Goal: Check status: Check status

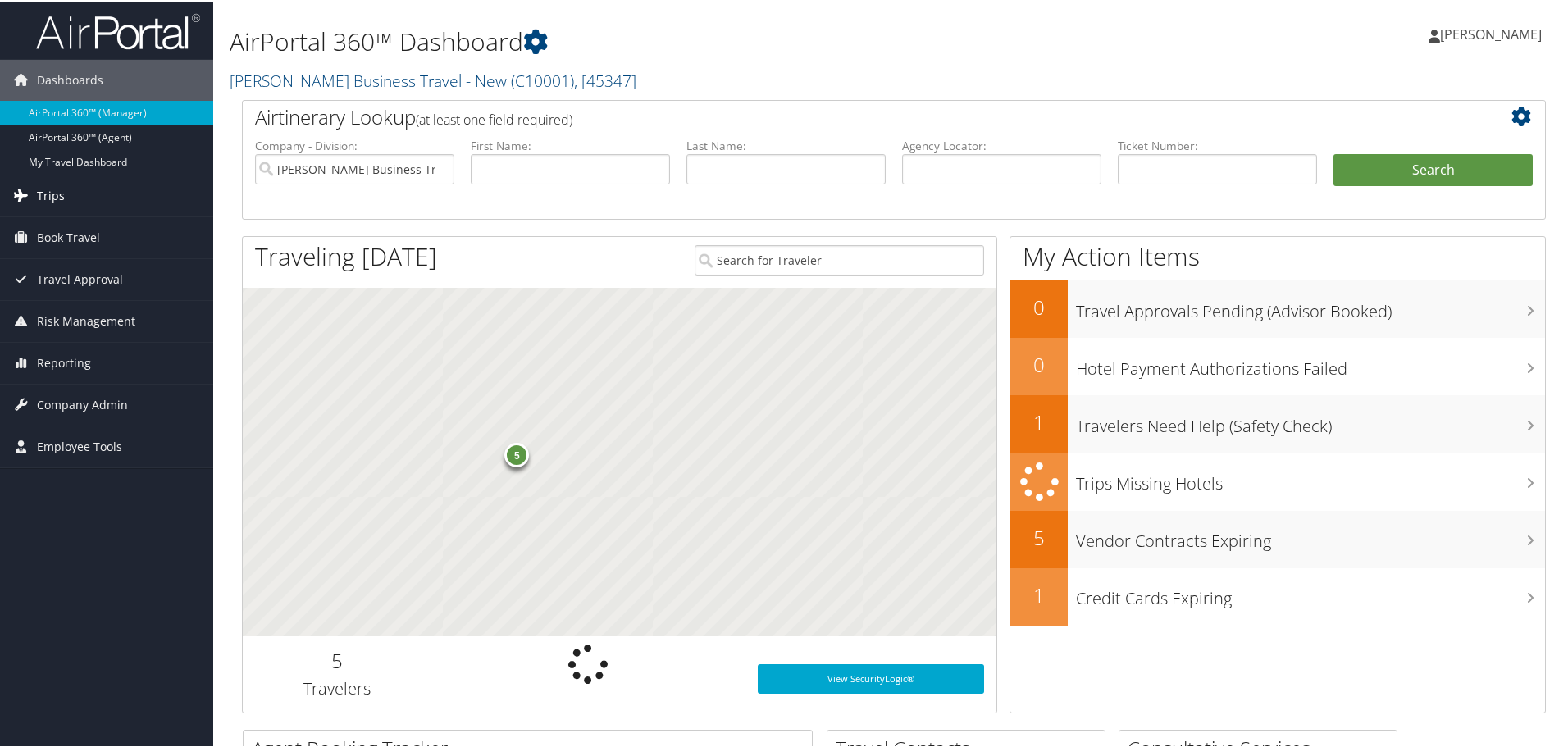
click at [43, 193] on span "Trips" at bounding box center [50, 193] width 28 height 41
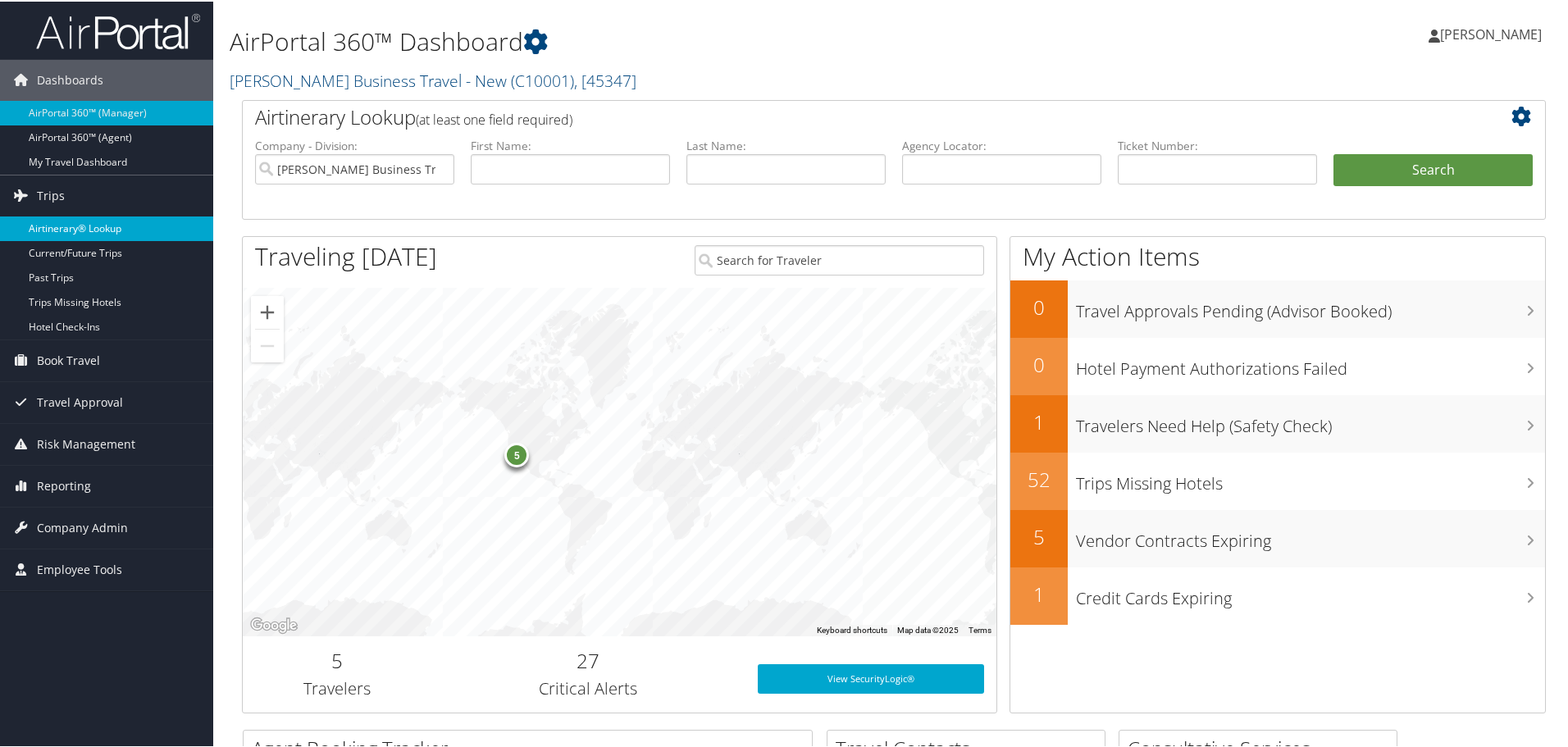
click at [60, 225] on link "Airtinerary® Lookup" at bounding box center [107, 227] width 214 height 24
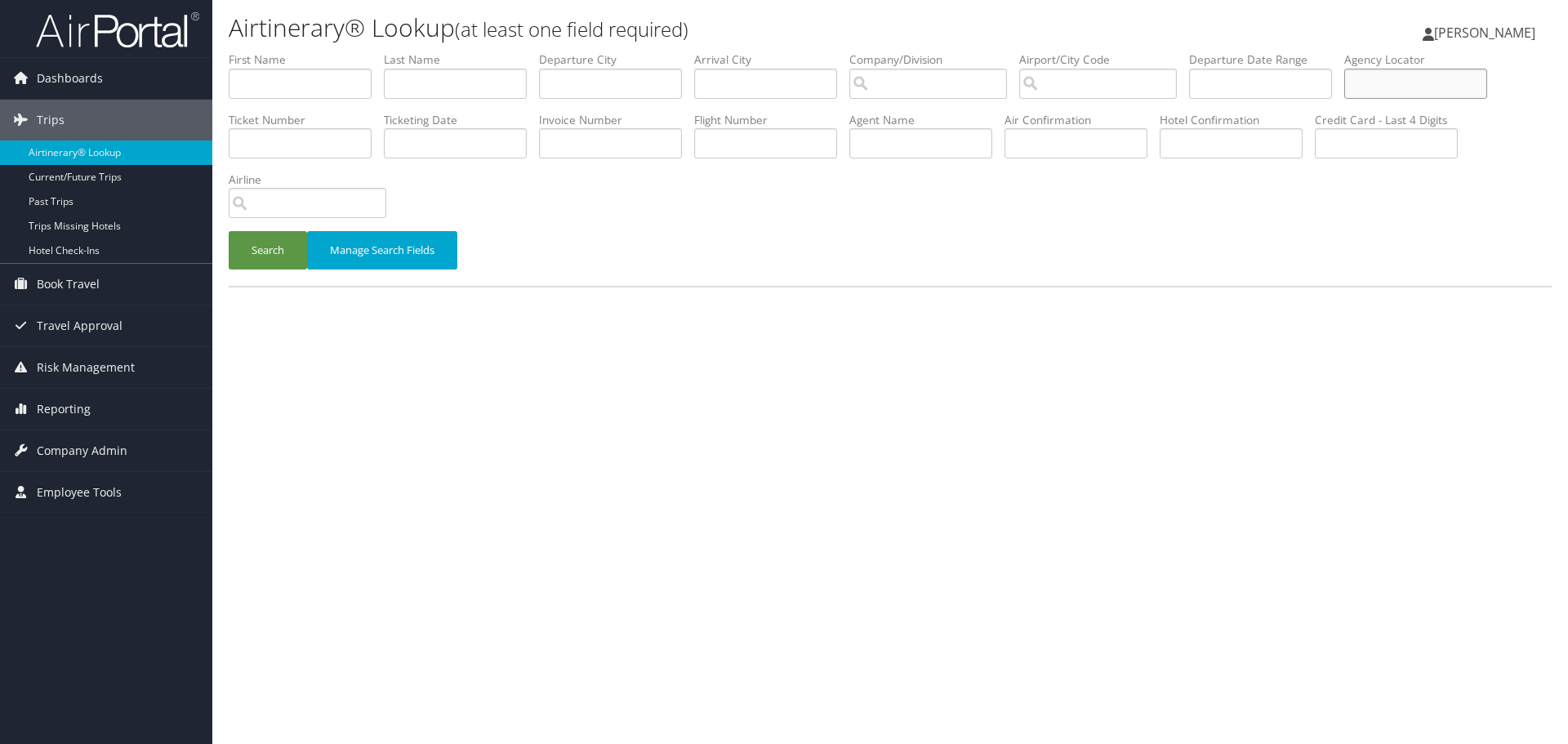
click at [1379, 83] on input "text" at bounding box center [1415, 84] width 143 height 30
paste input "D2Y641"
click at [247, 254] on button "Search" at bounding box center [267, 250] width 78 height 38
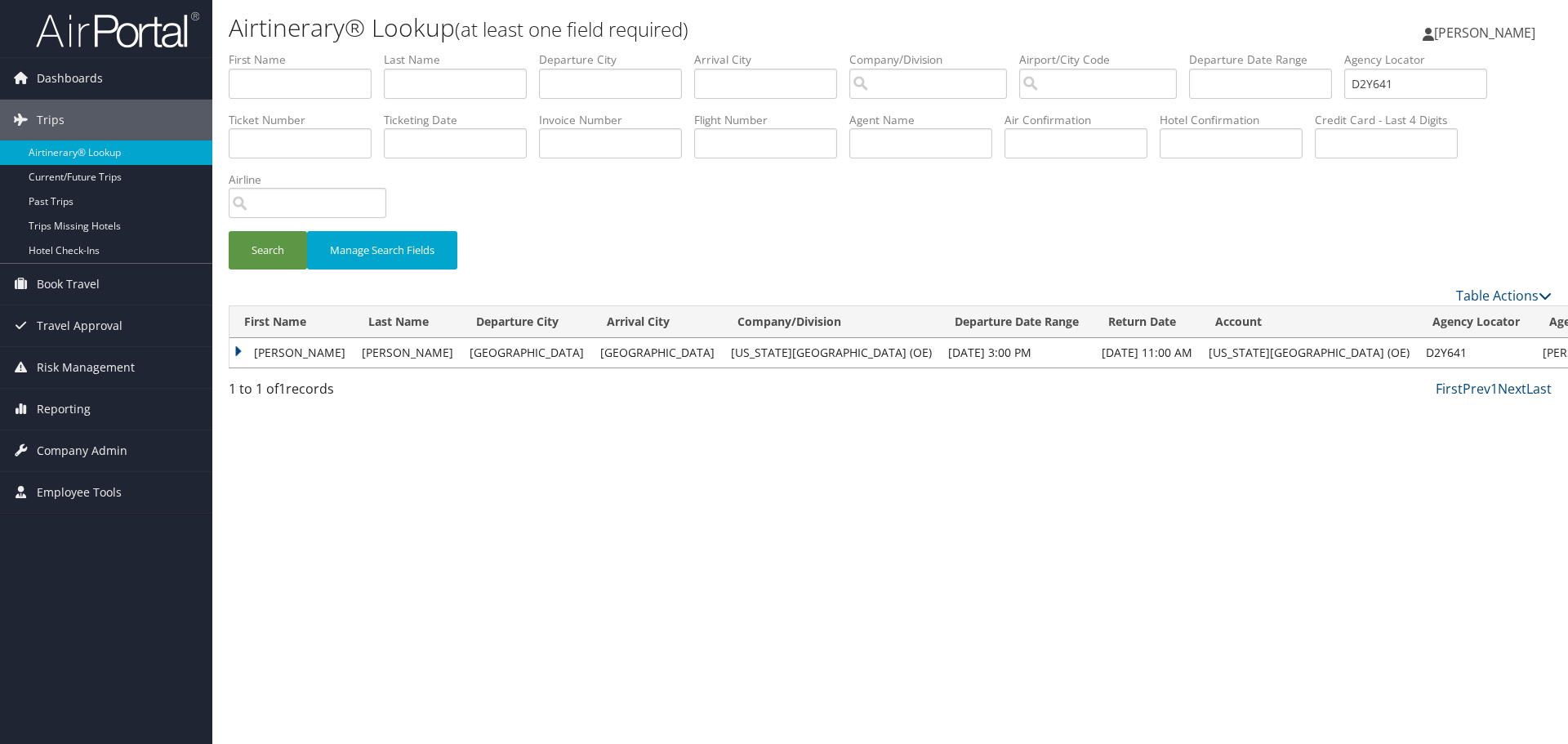
click at [234, 351] on td "SHANE BRESLIN" at bounding box center [291, 352] width 124 height 29
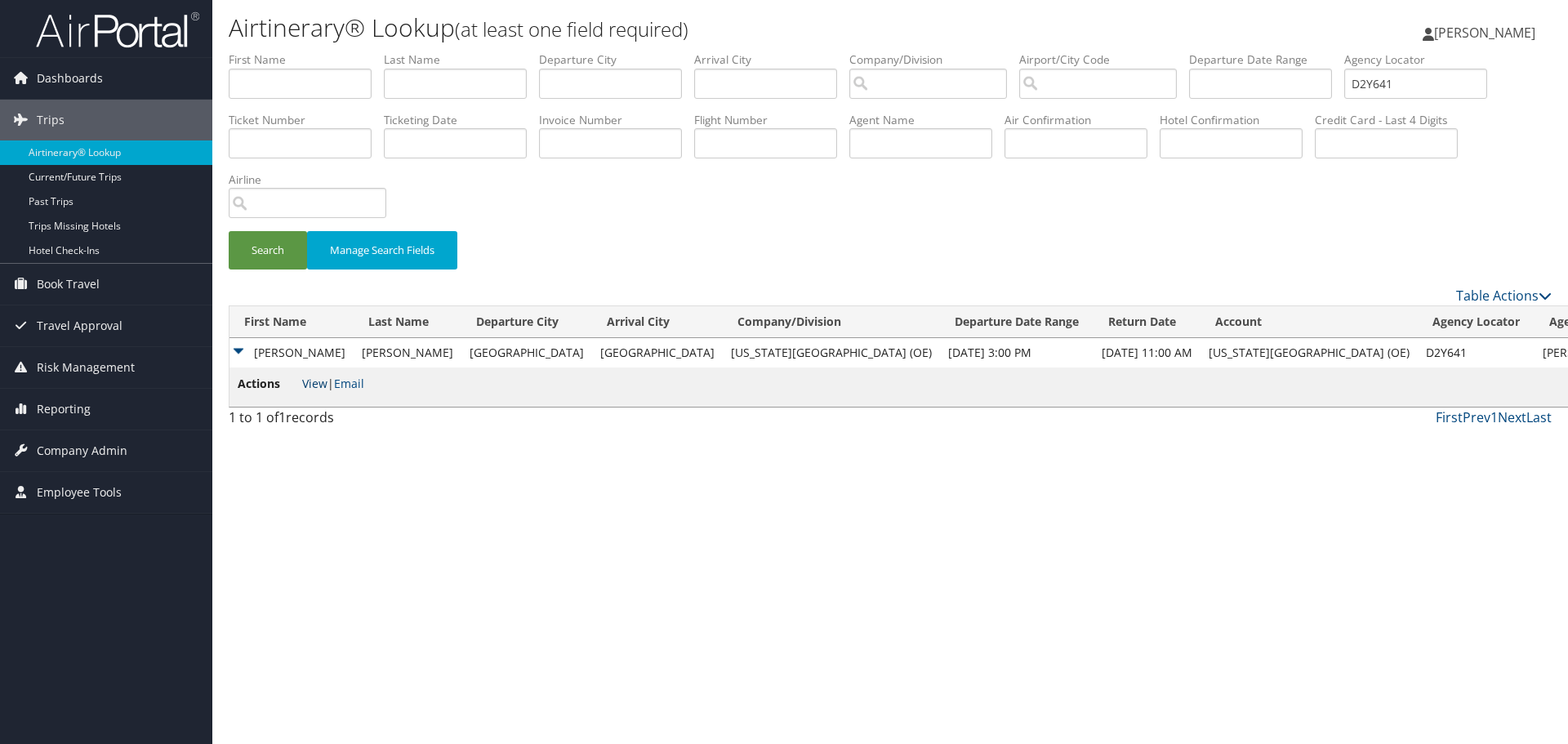
click at [320, 383] on link "View" at bounding box center [315, 383] width 25 height 16
drag, startPoint x: 1432, startPoint y: 81, endPoint x: 1326, endPoint y: 84, distance: 106.0
click at [1326, 51] on ul "First Name Last Name Departure City Arrival City Company/Division Airport/City …" at bounding box center [889, 51] width 1323 height 0
paste input "37JN7"
type input "D37JN7"
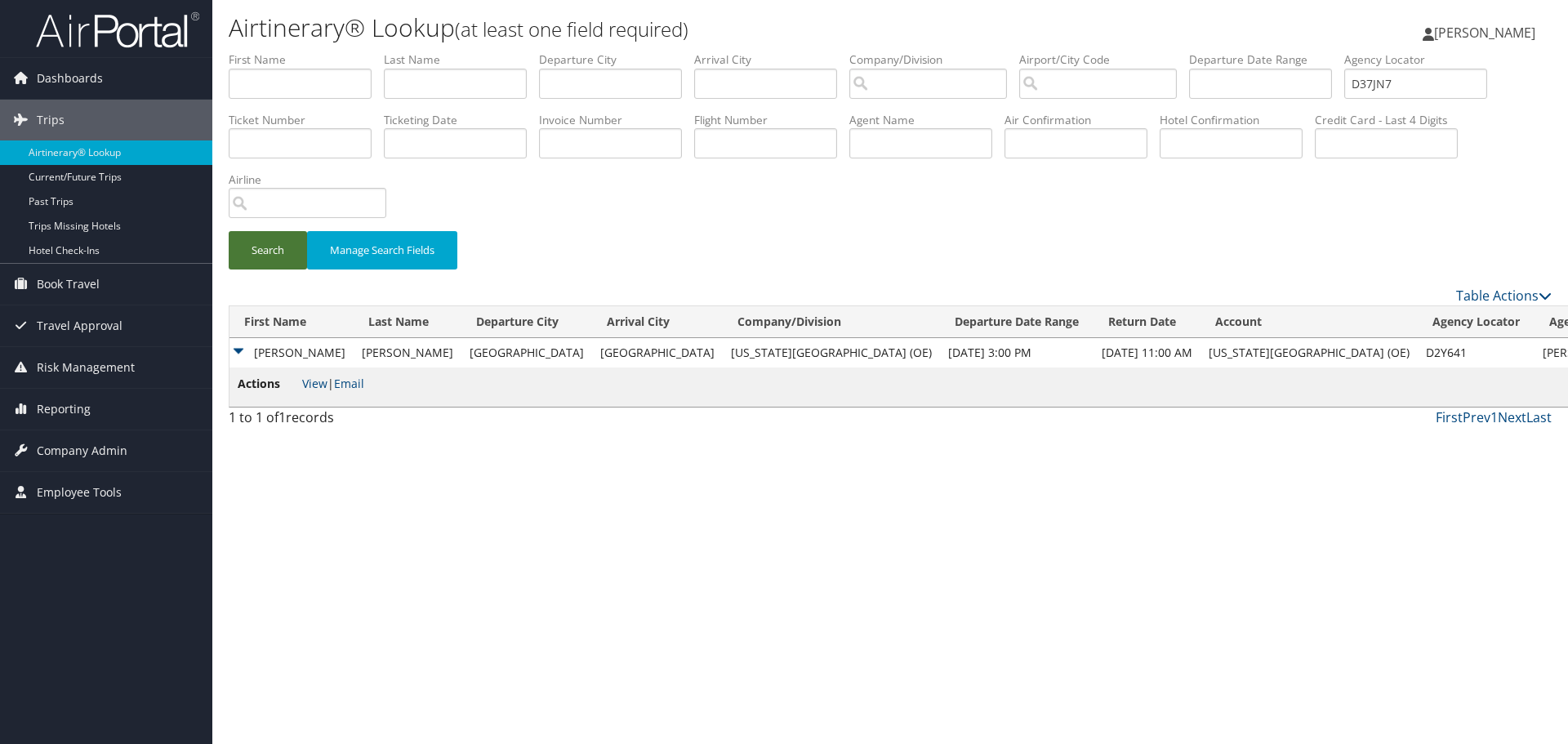
click at [257, 249] on button "Search" at bounding box center [267, 250] width 78 height 38
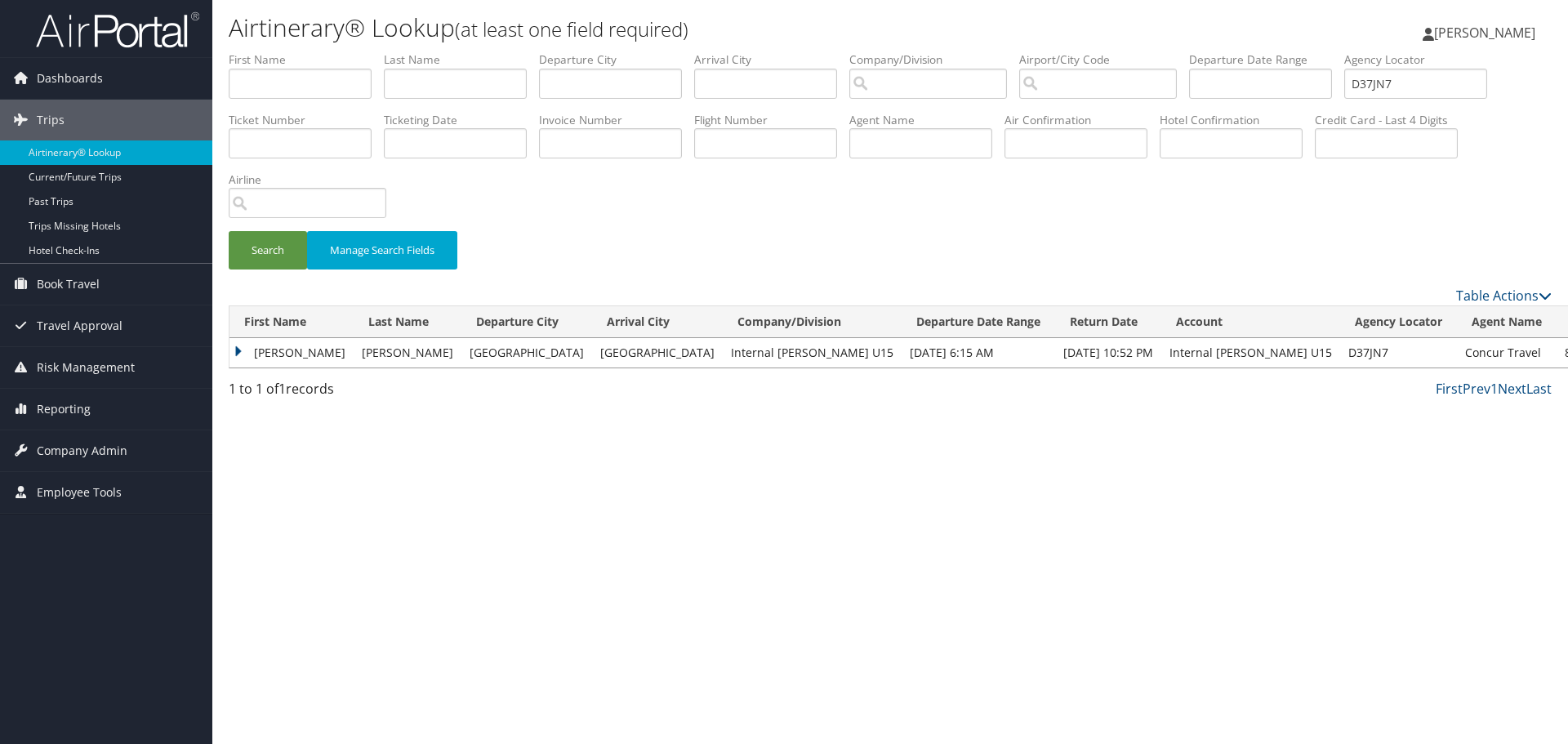
click at [234, 350] on td "CHRISTOPHER JAMES" at bounding box center [291, 352] width 124 height 29
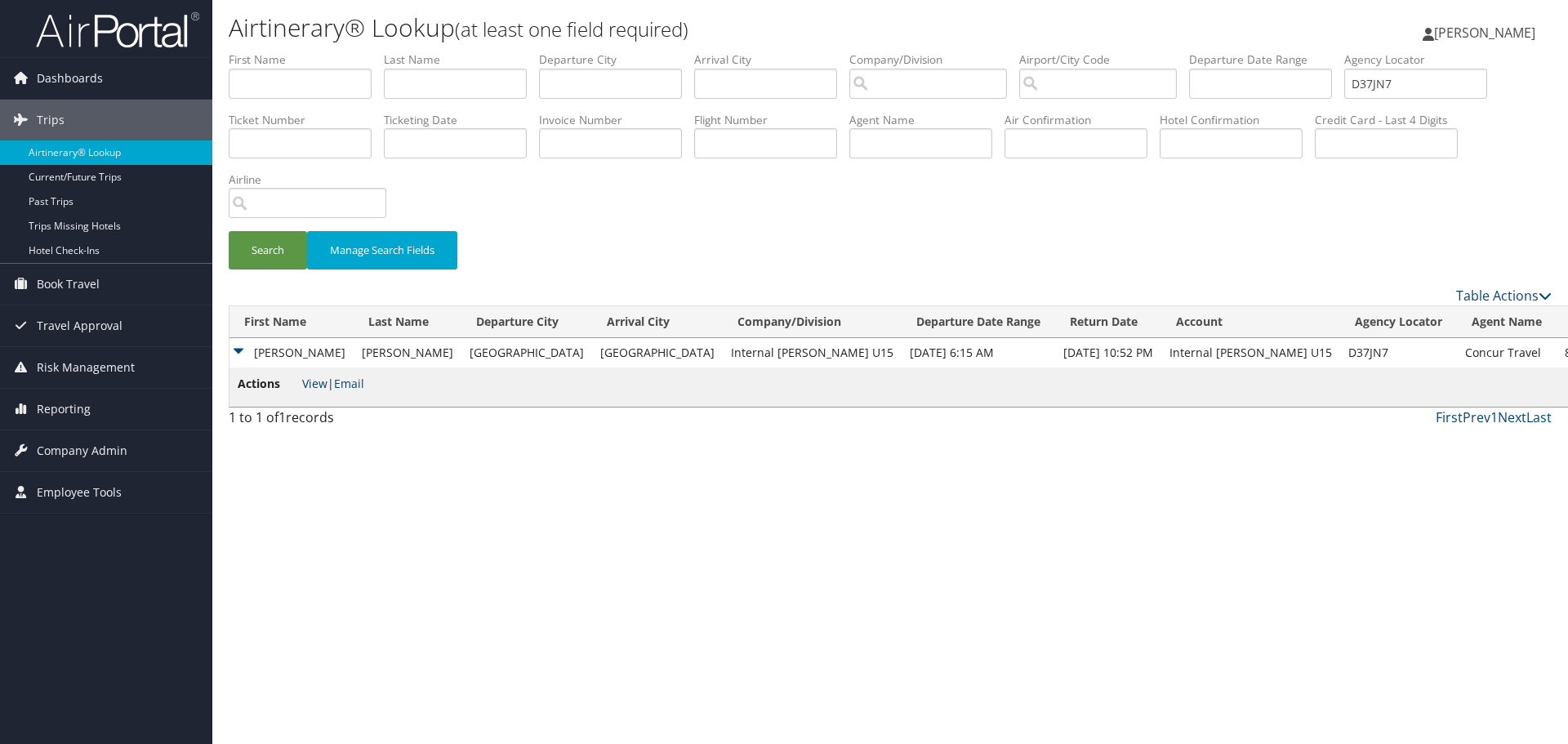
click at [321, 387] on link "View" at bounding box center [315, 383] width 25 height 16
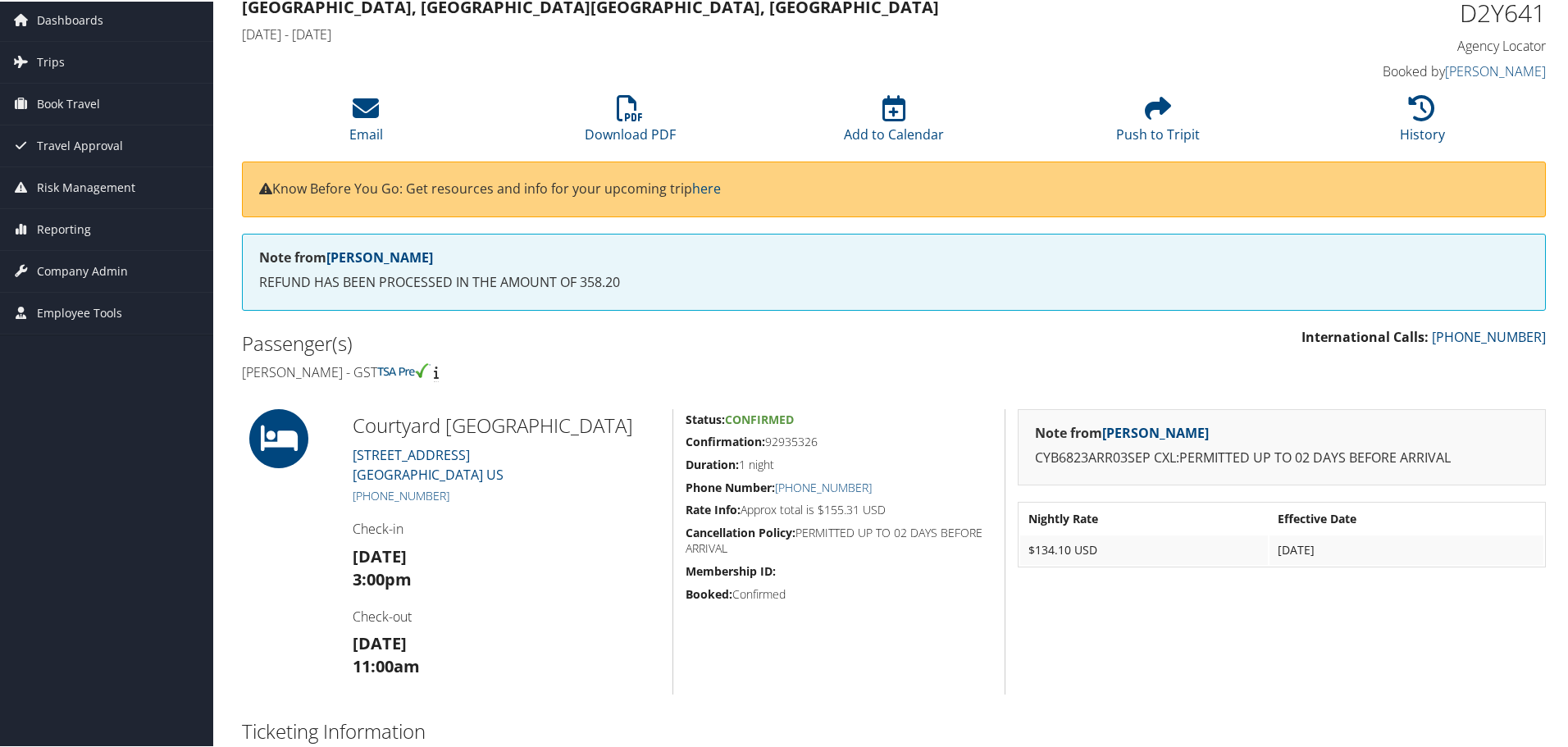
scroll to position [31, 0]
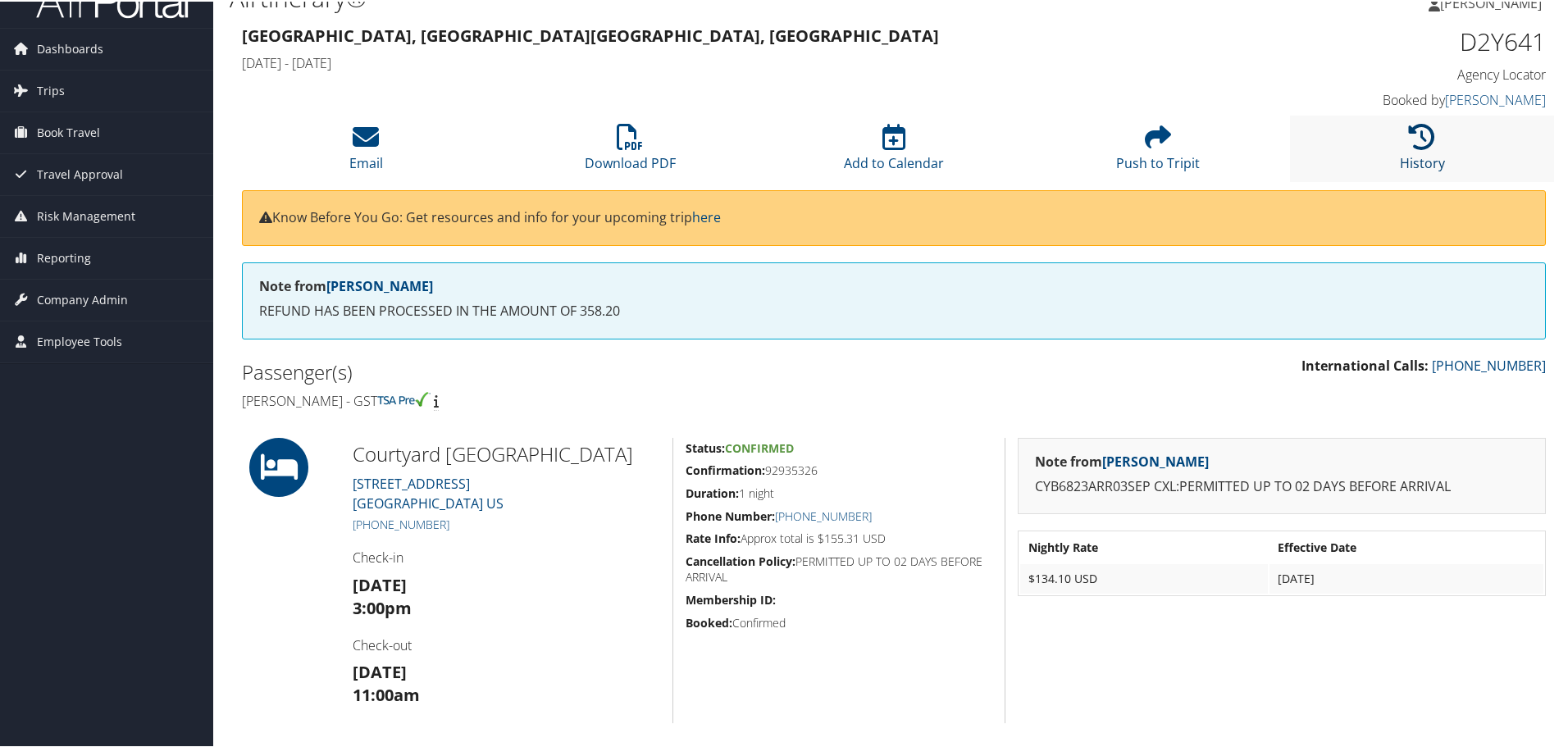
click at [1429, 139] on icon at bounding box center [1421, 134] width 26 height 26
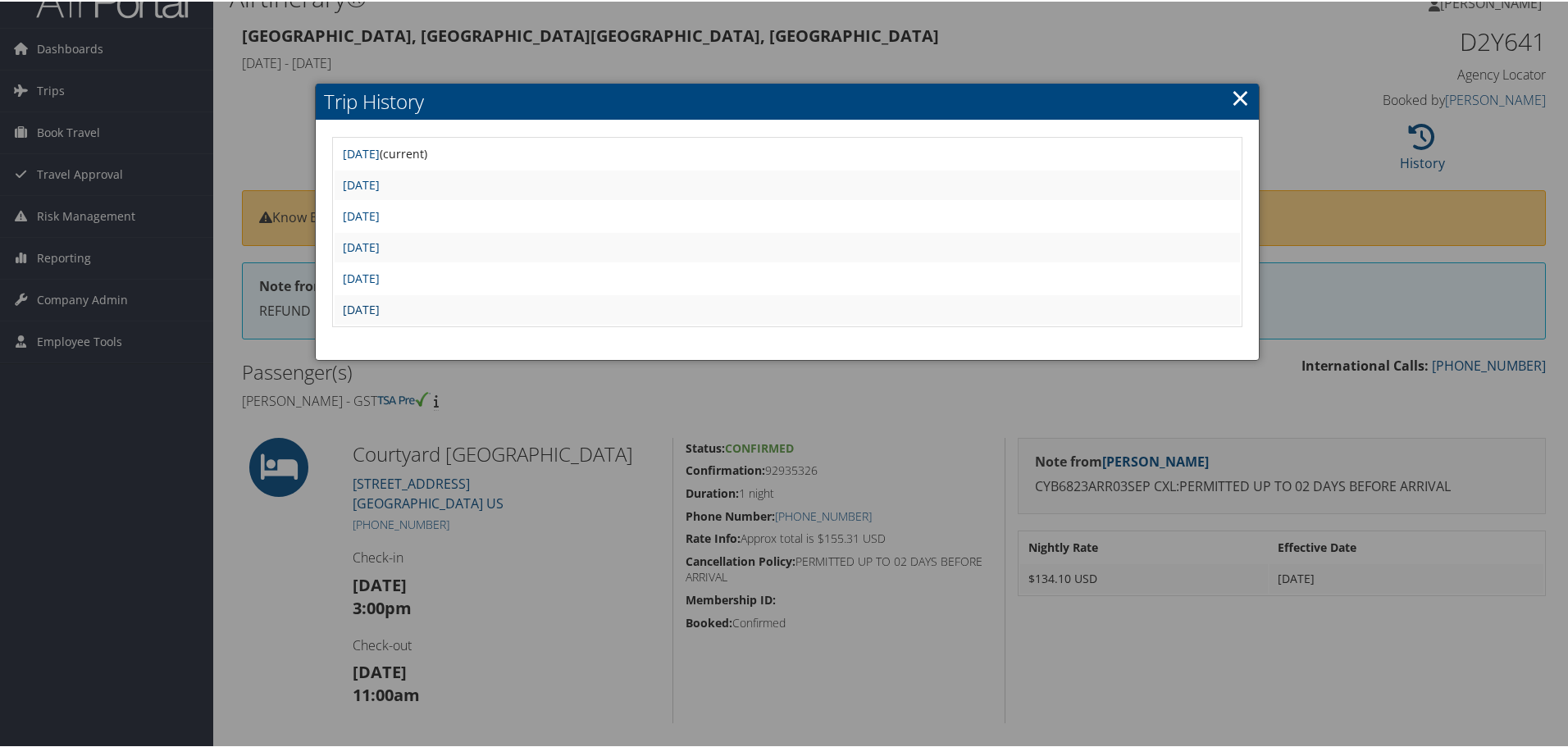
click at [379, 303] on link "[DATE]" at bounding box center [361, 308] width 37 height 16
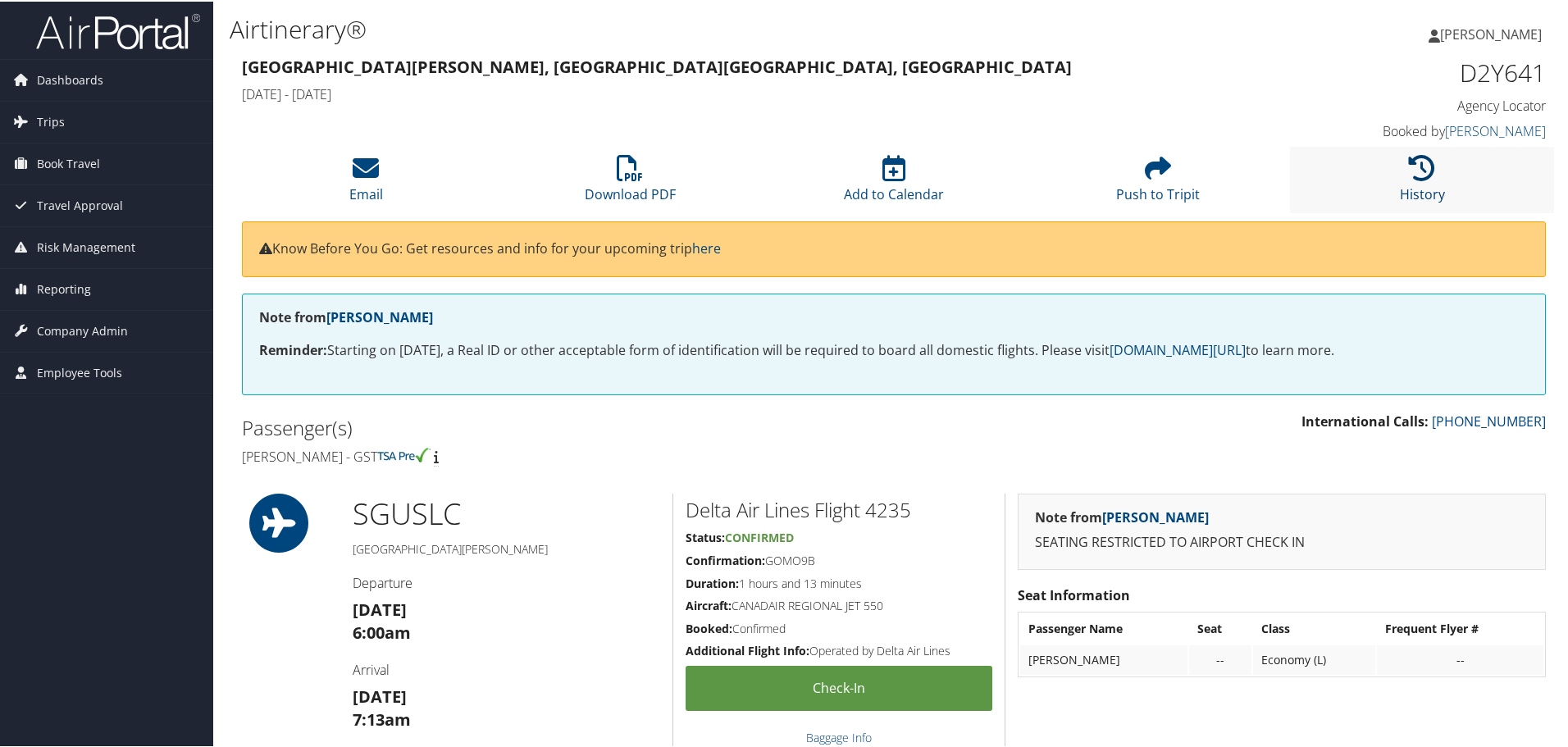
click at [1410, 168] on icon at bounding box center [1421, 166] width 26 height 26
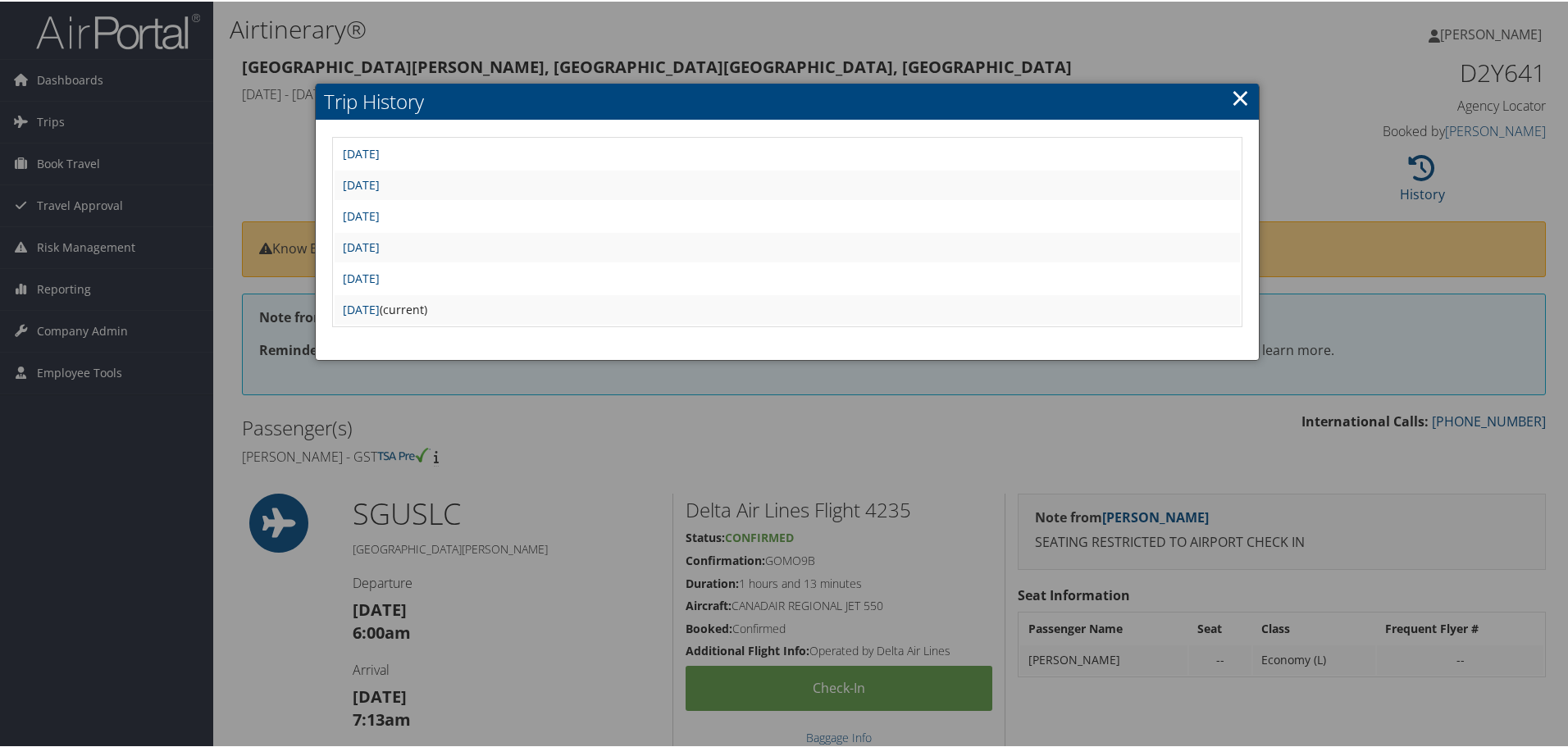
click at [1231, 90] on link "×" at bounding box center [1240, 95] width 19 height 33
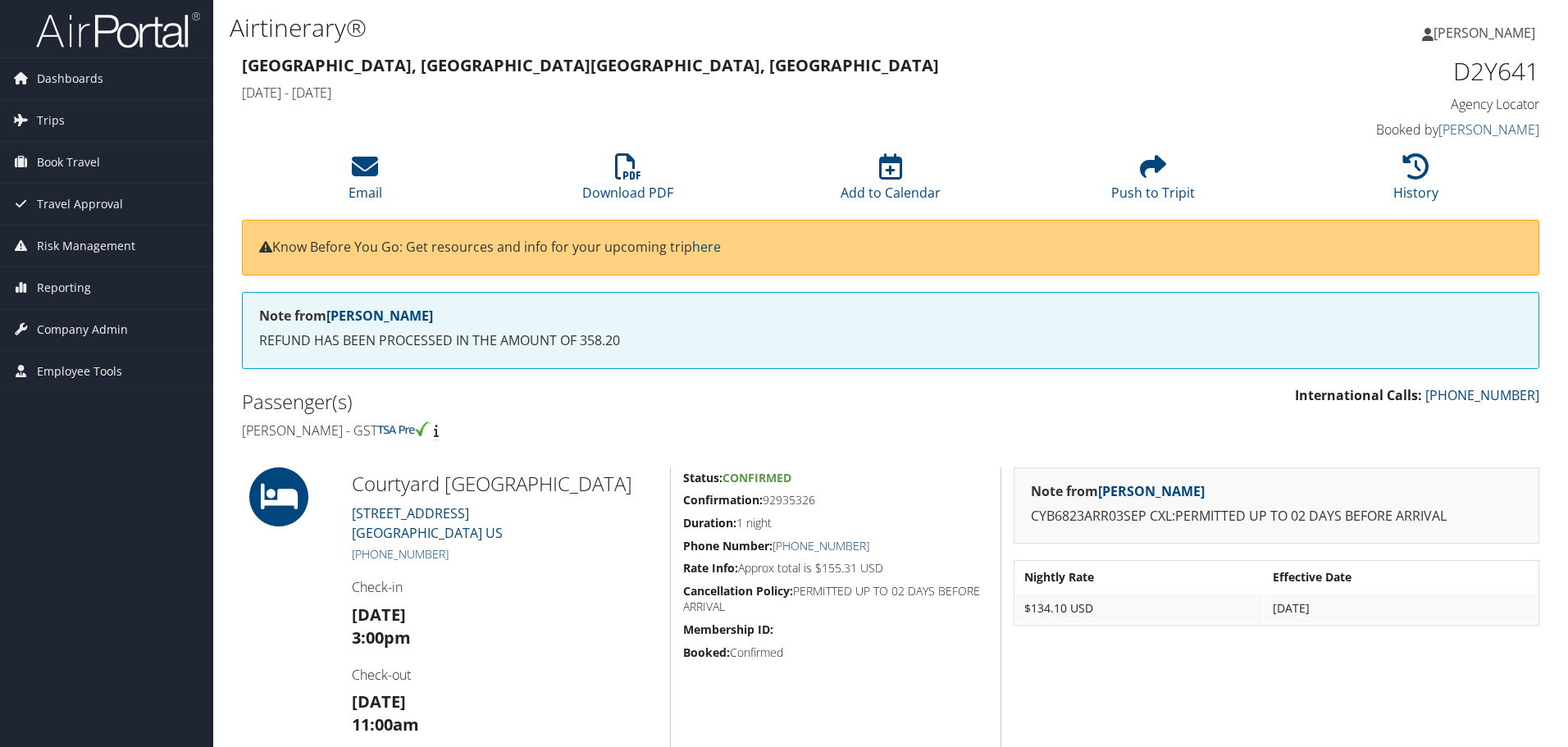
scroll to position [31, 0]
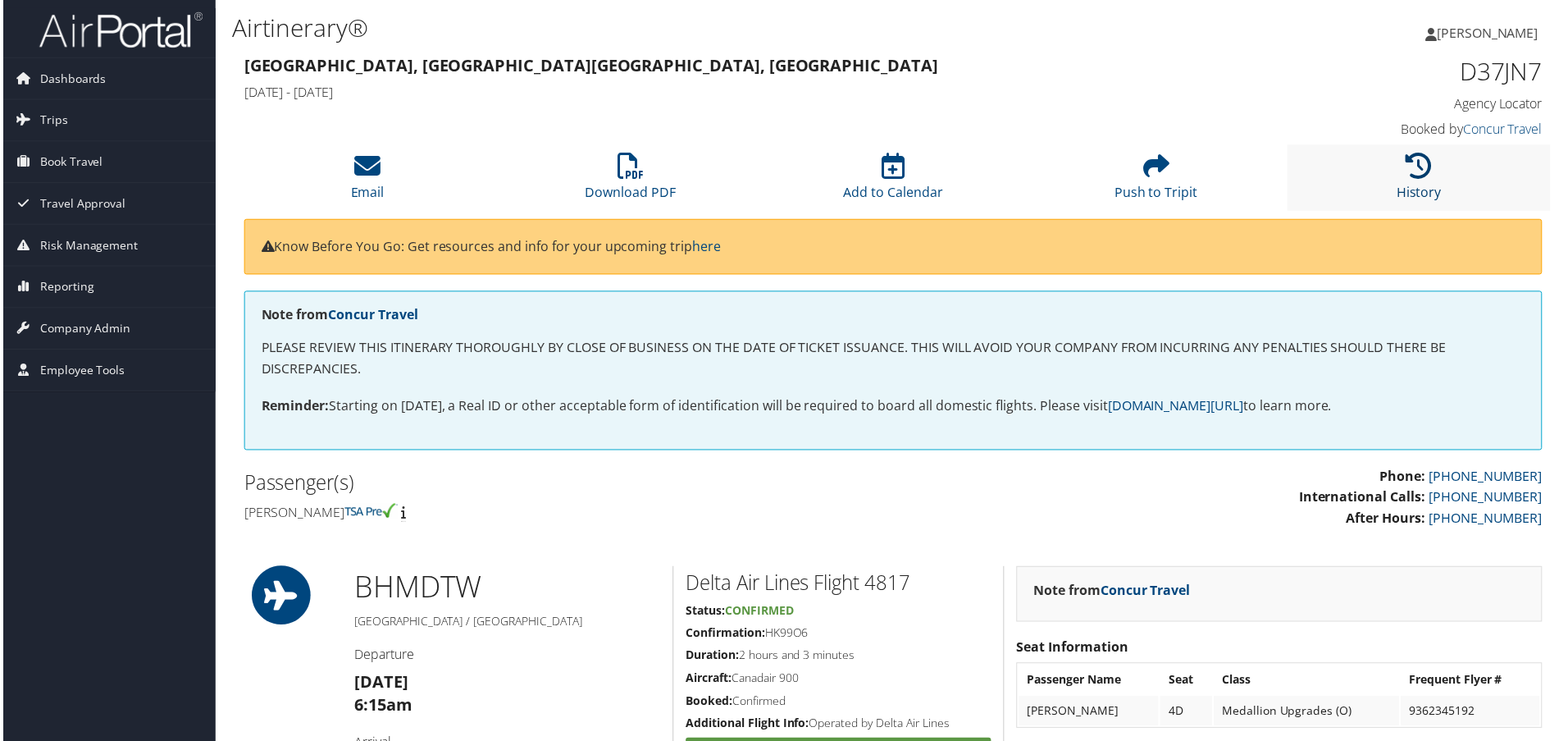
click at [1410, 169] on icon at bounding box center [1421, 166] width 26 height 26
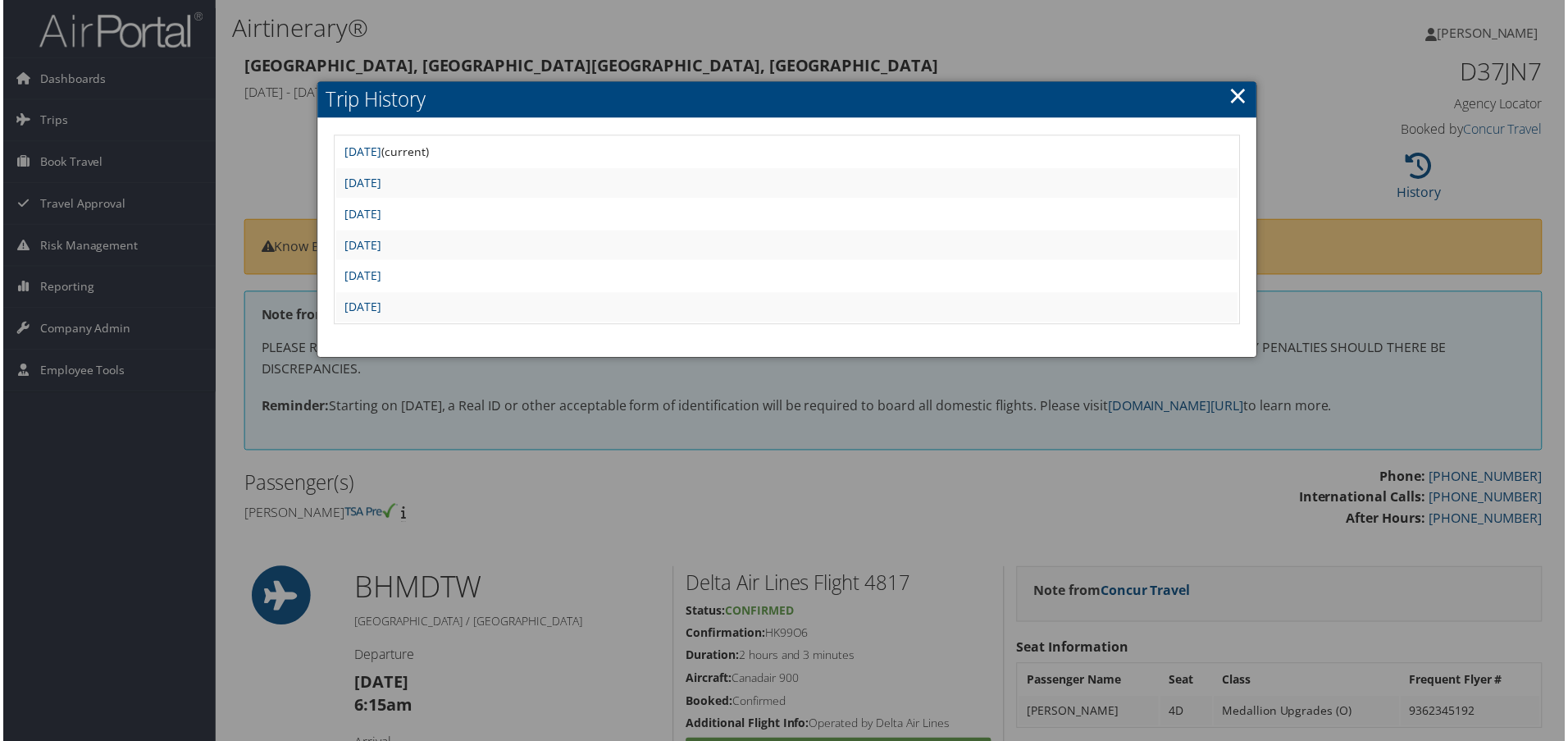
click at [1239, 95] on link "×" at bounding box center [1240, 95] width 19 height 33
